Goal: Communication & Community: Participate in discussion

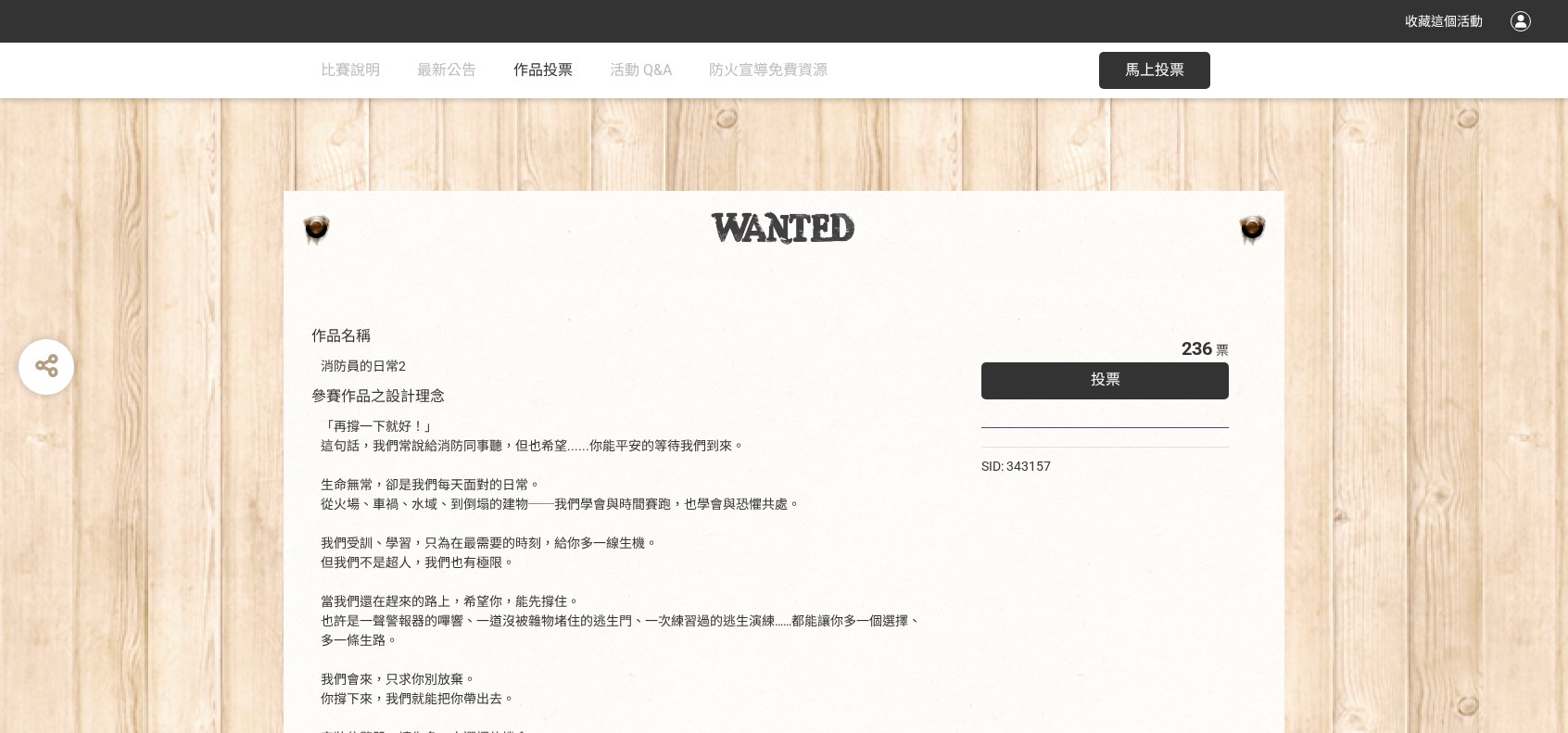
click at [527, 77] on span "作品投票" at bounding box center [543, 70] width 59 height 17
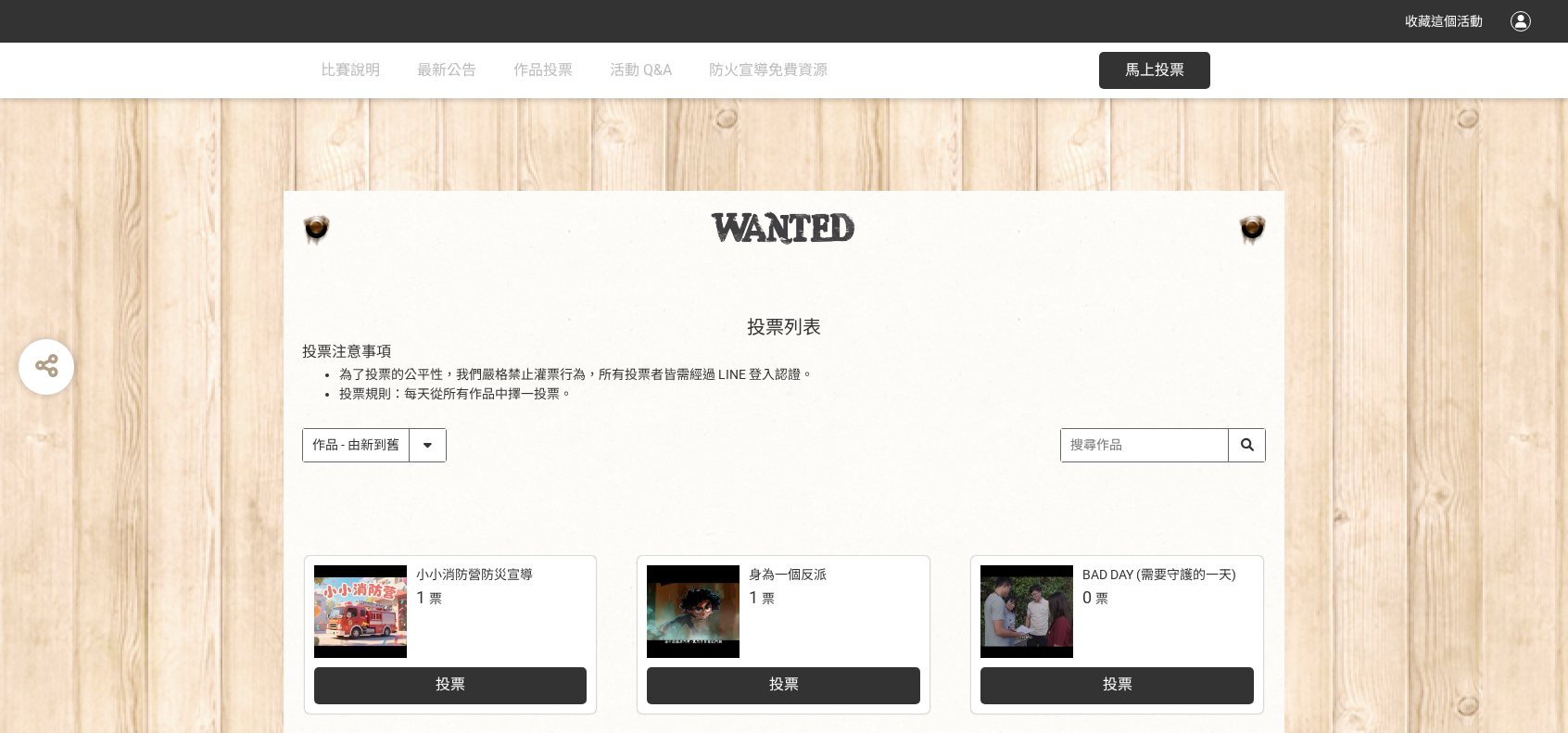
click at [378, 443] on select "作品 - 由新到舊 作品 - 由舊到新 票數 - 由多到少 票數 - 由少到多" at bounding box center [374, 445] width 142 height 32
select select "vote"
click at [303, 429] on select "作品 - 由新到舊 作品 - 由舊到新 票數 - 由多到少 票數 - 由少到多" at bounding box center [374, 445] width 142 height 32
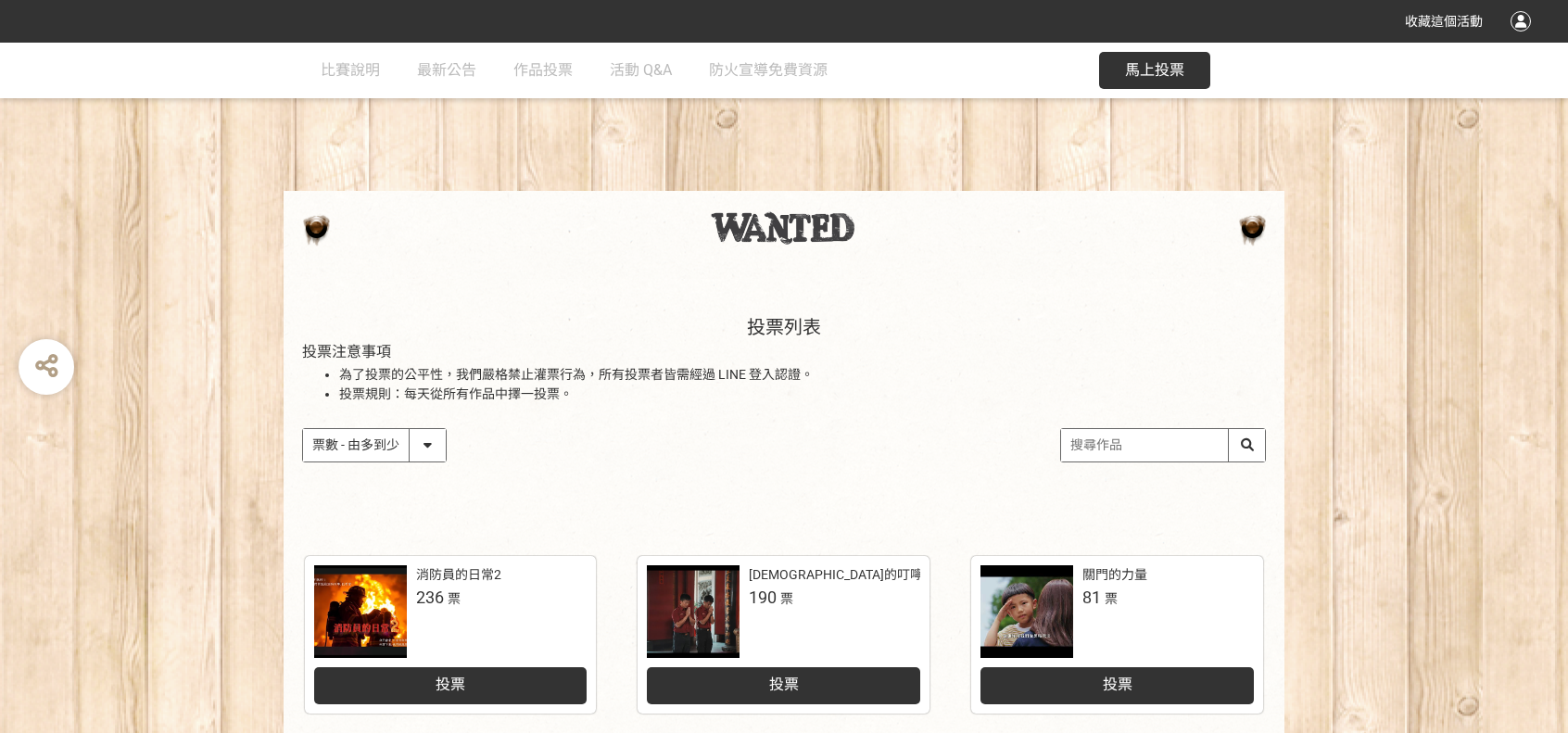
click at [727, 464] on div "投票列表 投票注意事項 為了投票的公平性，我們嚴格禁止灌票行為，所有投票者皆需經過 LINE 登入認證。 投票規則：每天從所有作品中擇一投票。 作品 - 由新…" at bounding box center [784, 408] width 1001 height 258
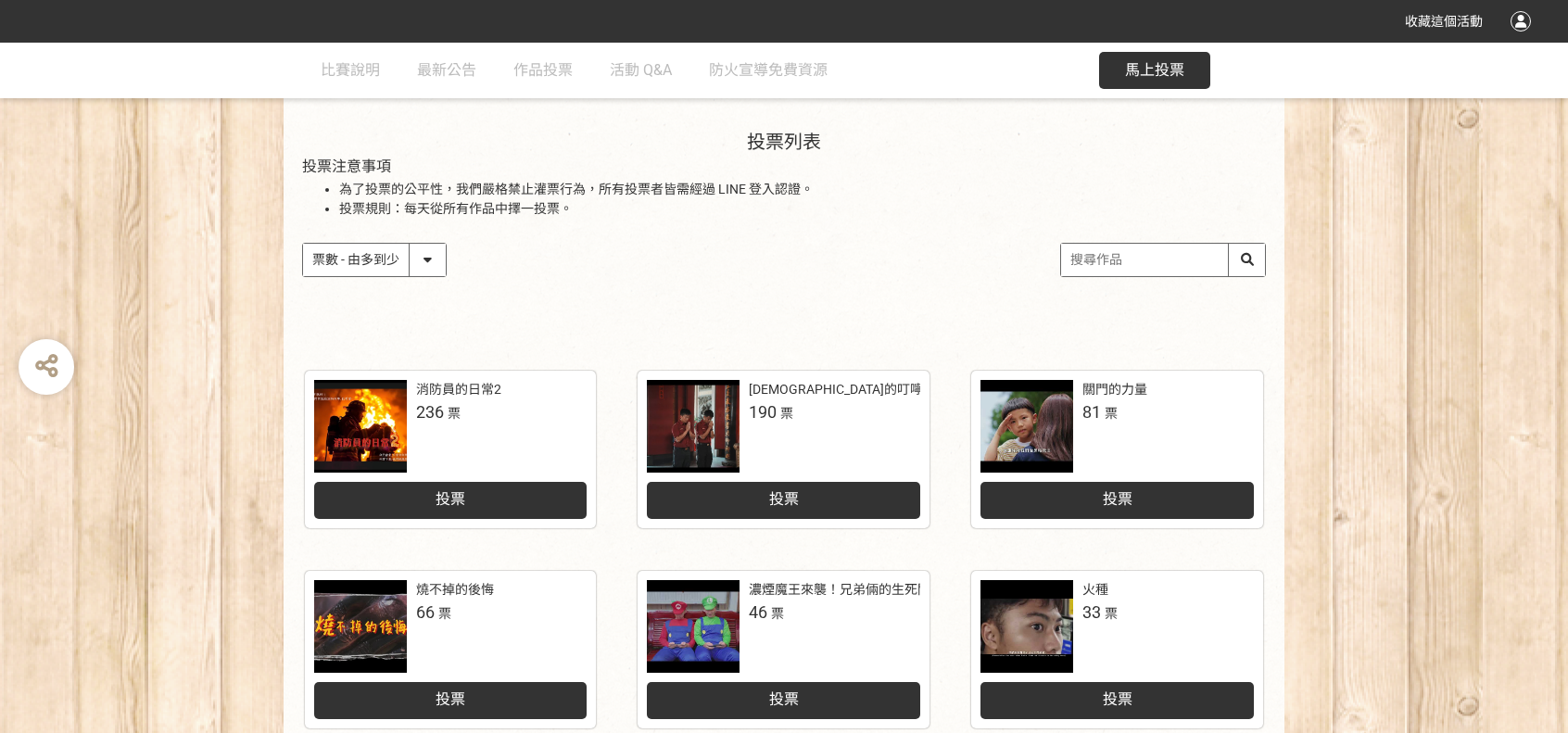
click at [708, 415] on div at bounding box center [693, 426] width 93 height 93
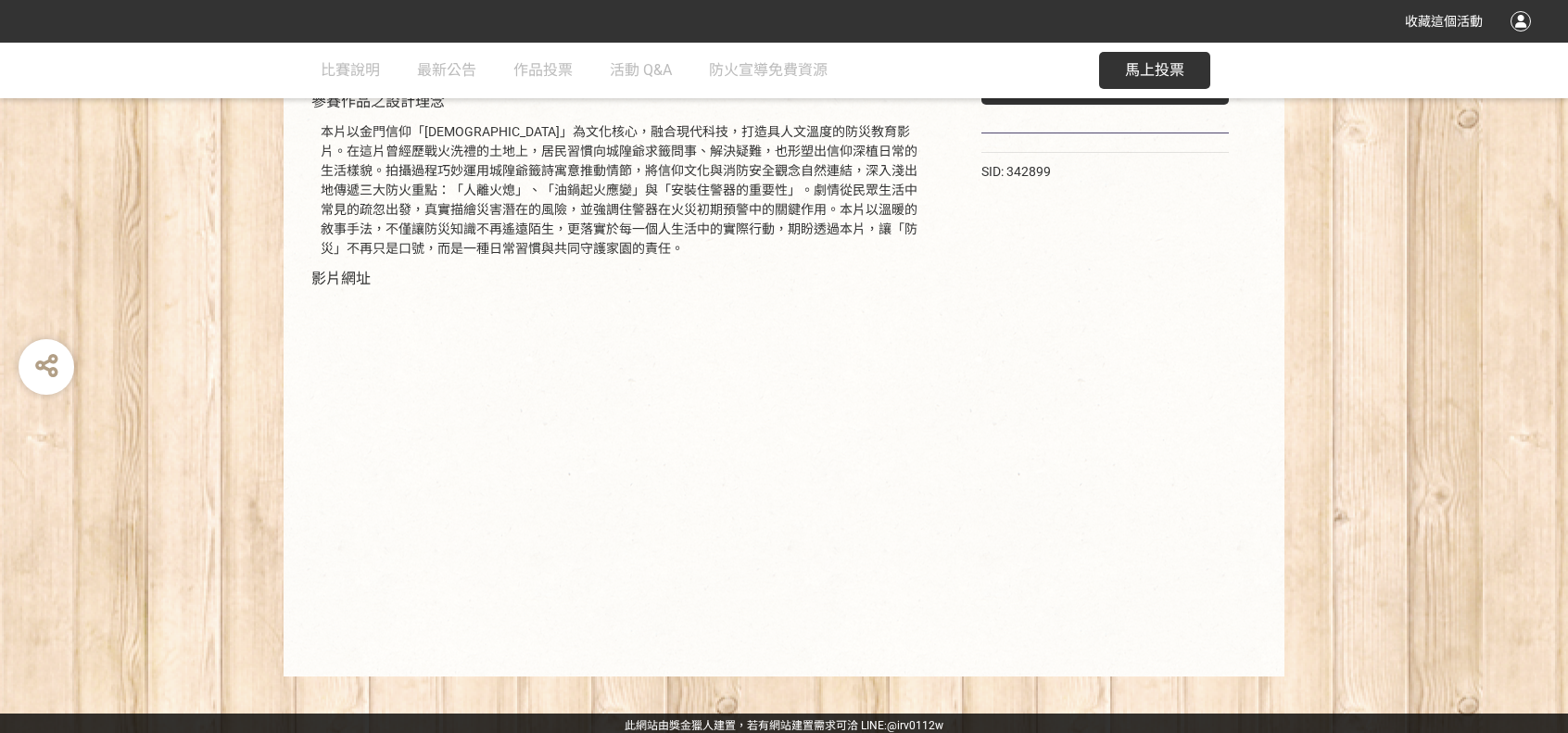
scroll to position [299, 0]
